Goal: Task Accomplishment & Management: Use online tool/utility

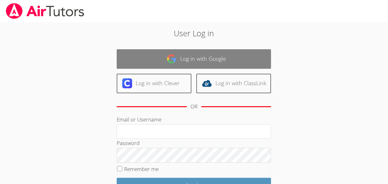
click at [168, 64] on img at bounding box center [172, 59] width 10 height 10
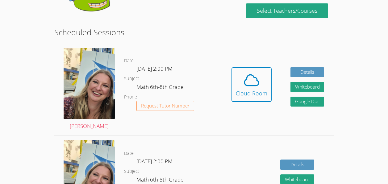
scroll to position [136, 0]
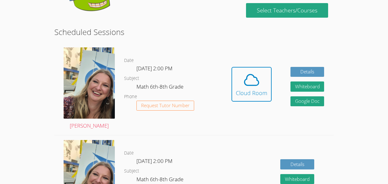
drag, startPoint x: 258, startPoint y: 88, endPoint x: 212, endPoint y: 38, distance: 68.6
click at [212, 38] on h2 "Scheduled Sessions" at bounding box center [194, 32] width 280 height 12
click at [253, 86] on icon at bounding box center [251, 79] width 17 height 17
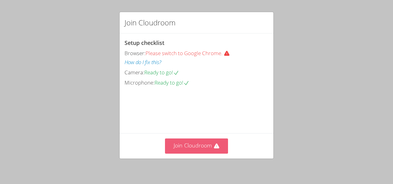
click at [205, 142] on button "Join Cloudroom" at bounding box center [196, 145] width 63 height 15
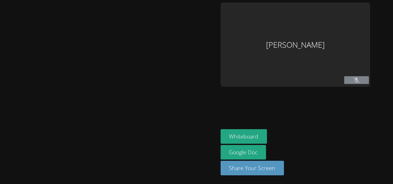
click at [219, 156] on aside "Jayden Denis Whiteboard Google Doc Share Your Screen" at bounding box center [295, 92] width 154 height 184
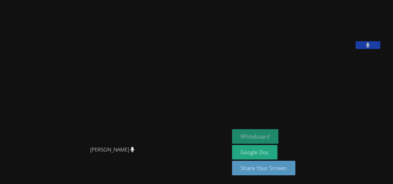
click at [264, 135] on button "Whiteboard" at bounding box center [255, 136] width 47 height 15
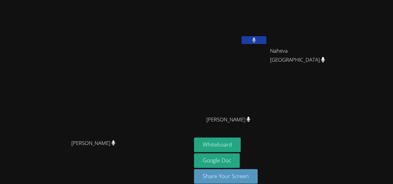
click at [266, 40] on button at bounding box center [254, 40] width 25 height 8
click at [268, 46] on div "Jayden Denis" at bounding box center [231, 24] width 74 height 44
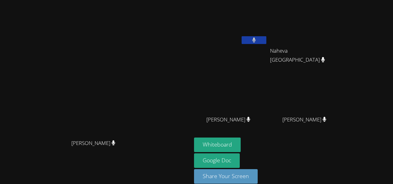
click at [266, 39] on button at bounding box center [254, 40] width 25 height 8
click at [266, 44] on div at bounding box center [254, 40] width 25 height 9
click at [266, 41] on button at bounding box center [254, 40] width 25 height 8
click at [257, 41] on icon at bounding box center [254, 39] width 6 height 5
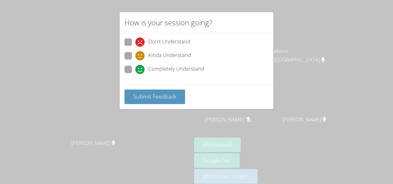
click at [132, 63] on div "Kinda Understand" at bounding box center [197, 57] width 144 height 11
click at [135, 74] on span at bounding box center [135, 74] width 0 height 0
click at [135, 68] on input "Completely Understand" at bounding box center [137, 67] width 5 height 5
radio input "true"
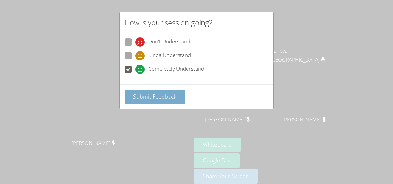
click at [141, 94] on span "Submit Feedback" at bounding box center [154, 95] width 43 height 7
